Goal: Task Accomplishment & Management: Manage account settings

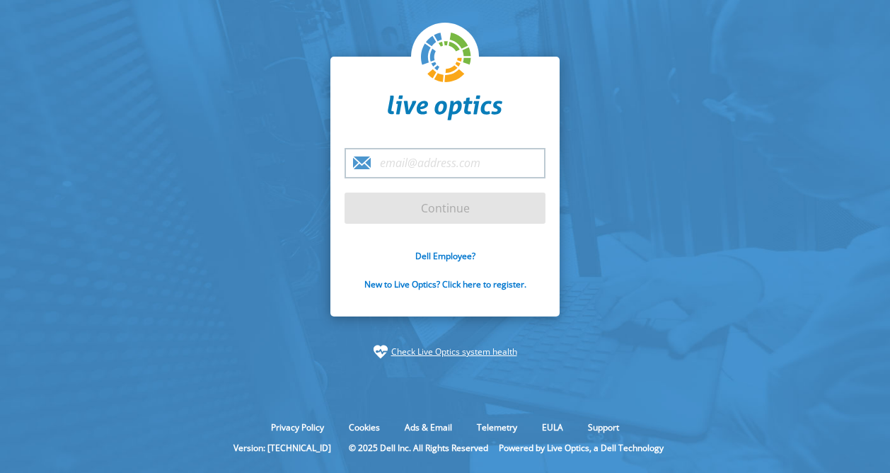
drag, startPoint x: 0, startPoint y: 0, endPoint x: 402, endPoint y: 170, distance: 436.8
click at [402, 170] on input "email" at bounding box center [444, 163] width 201 height 30
type input "[PERSON_NAME][EMAIL_ADDRESS][DOMAIN_NAME]"
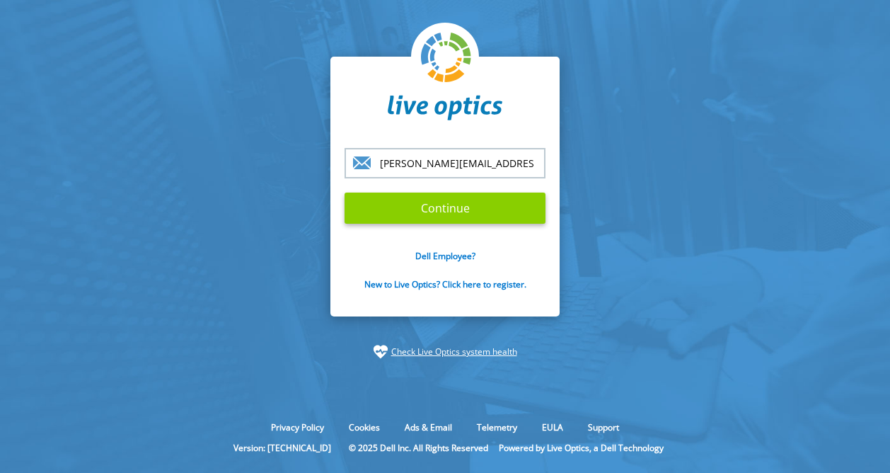
click at [424, 209] on input "Continue" at bounding box center [444, 207] width 201 height 31
click at [344, 192] on input "Continue" at bounding box center [444, 207] width 201 height 31
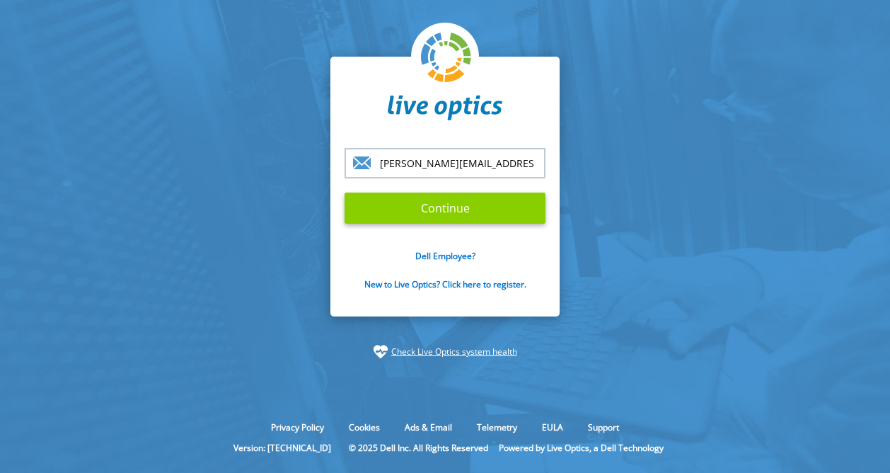
click at [424, 209] on input "Continue" at bounding box center [444, 207] width 201 height 31
click at [482, 351] on link "Check Live Optics system health" at bounding box center [454, 351] width 126 height 14
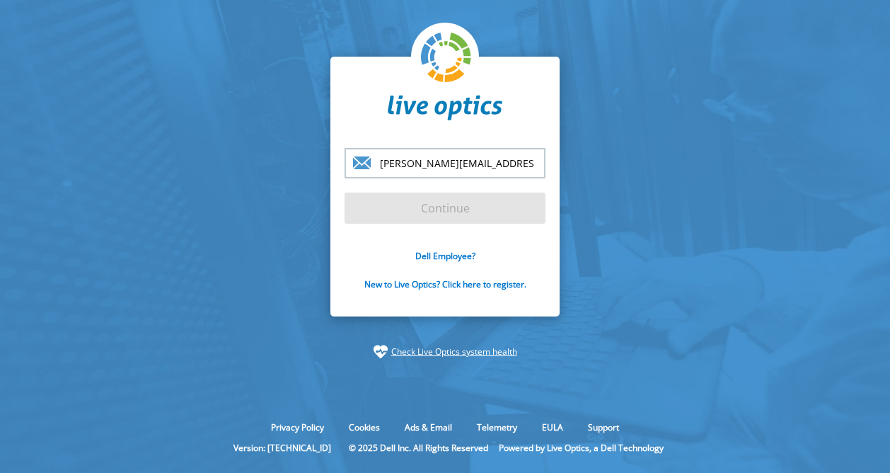
click at [529, 166] on input "[PERSON_NAME][EMAIL_ADDRESS][DOMAIN_NAME]" at bounding box center [444, 163] width 201 height 30
click at [442, 214] on form "[PERSON_NAME][EMAIL_ADDRESS][DOMAIN_NAME] Continue Dell Employee? New to Live O…" at bounding box center [444, 227] width 201 height 158
click at [453, 176] on input "[PERSON_NAME][EMAIL_ADDRESS][DOMAIN_NAME]" at bounding box center [444, 163] width 201 height 30
click at [434, 213] on form "[PERSON_NAME][EMAIL_ADDRESS][DOMAIN_NAME] Continue Dell Employee? New to Live O…" at bounding box center [444, 227] width 201 height 158
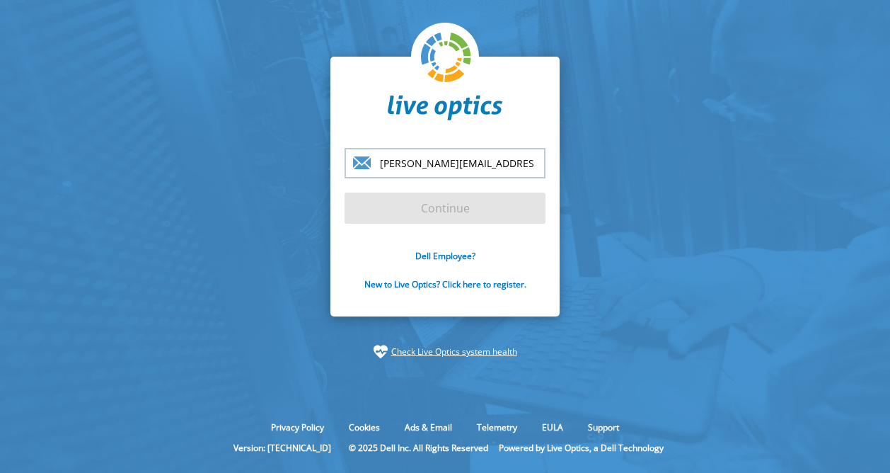
click at [434, 213] on form "[PERSON_NAME][EMAIL_ADDRESS][DOMAIN_NAME] Continue Dell Employee? New to Live O…" at bounding box center [444, 227] width 201 height 158
